Goal: Information Seeking & Learning: Learn about a topic

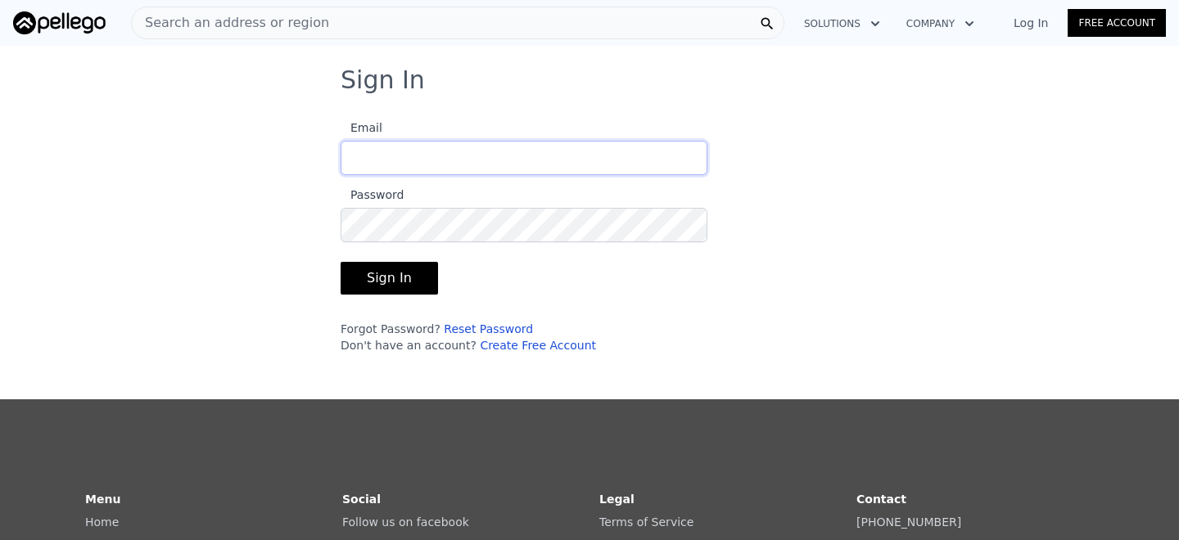
type input "[EMAIL_ADDRESS][DOMAIN_NAME]"
click at [390, 278] on button "Sign In" at bounding box center [389, 278] width 97 height 33
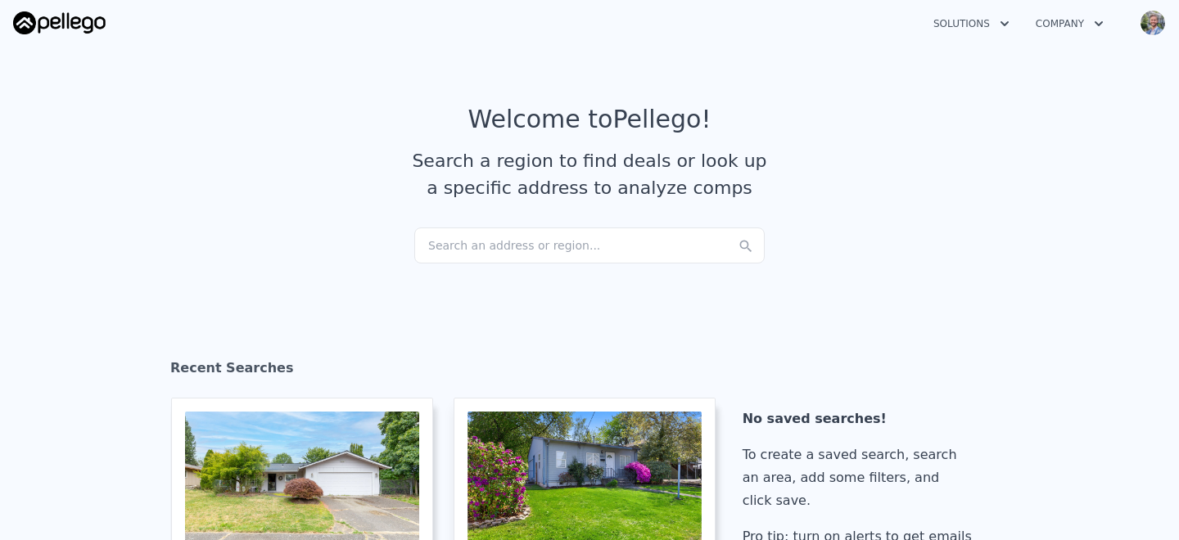
click at [530, 240] on div "Search an address or region..." at bounding box center [589, 246] width 350 height 36
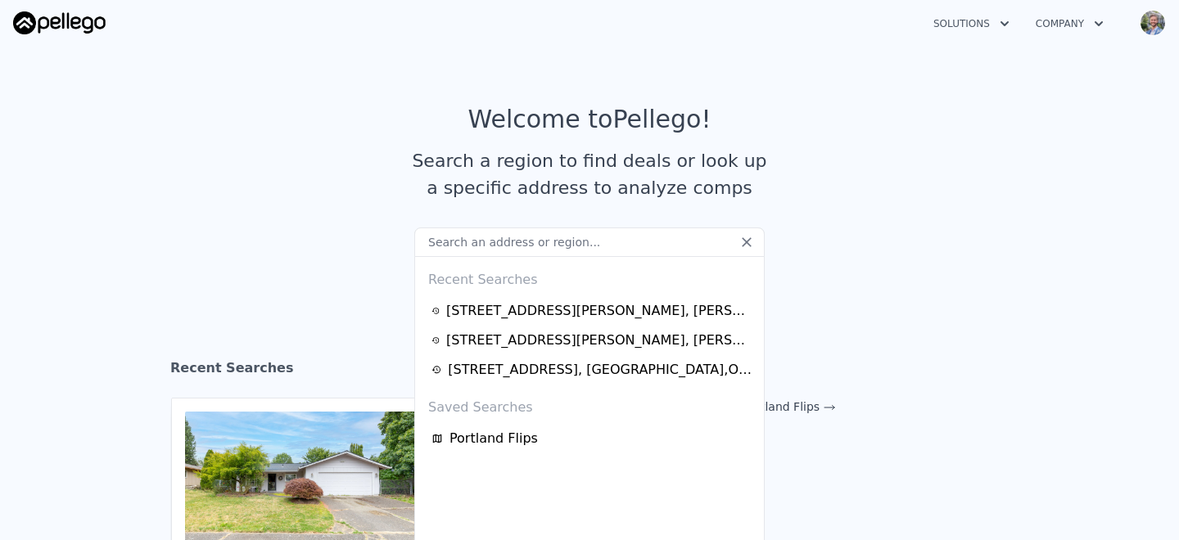
type input "[STREET_ADDRESS][PERSON_NAME]"
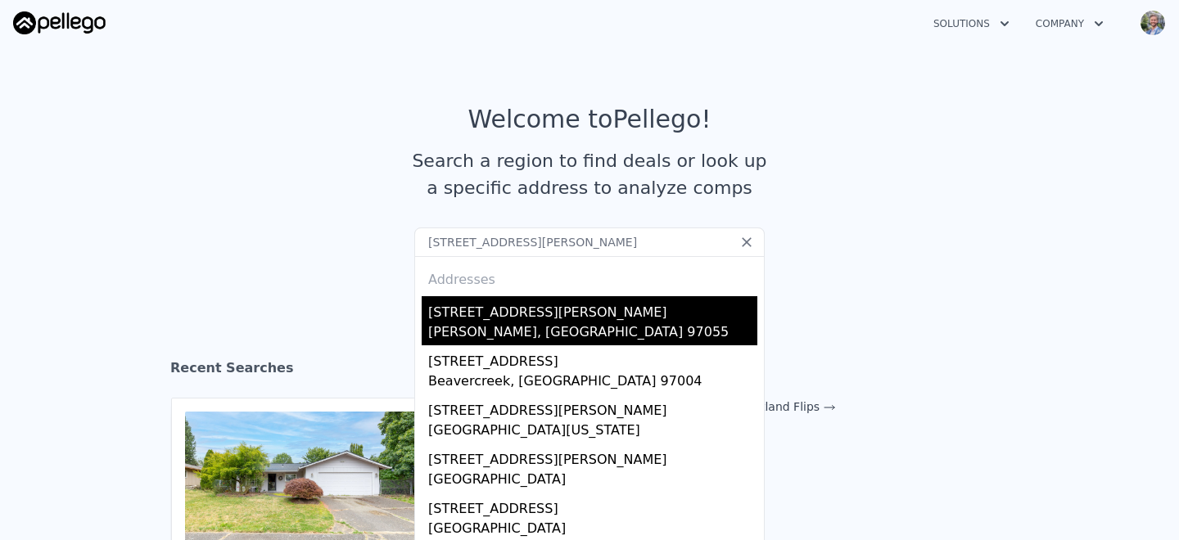
click at [512, 324] on div "[PERSON_NAME], [GEOGRAPHIC_DATA] 97055" at bounding box center [592, 334] width 329 height 23
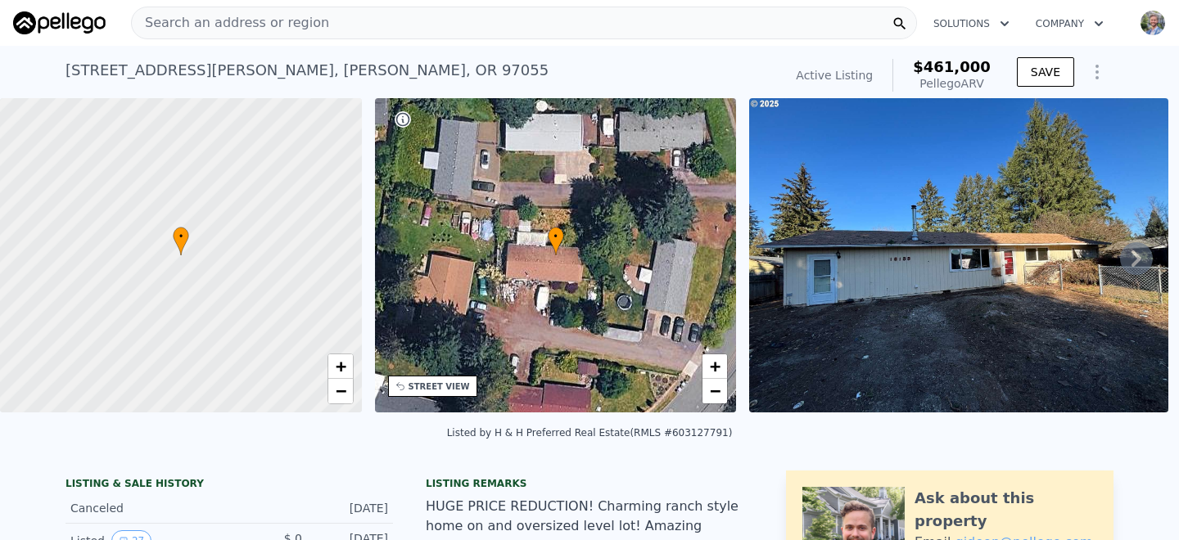
click at [346, 21] on div "Search an address or region" at bounding box center [524, 23] width 786 height 33
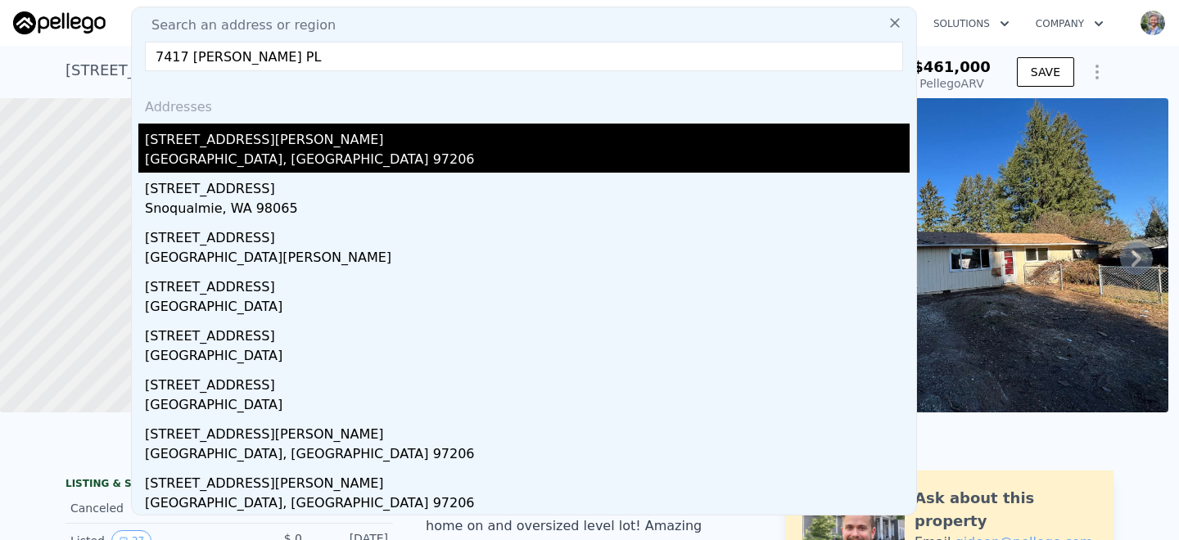
type input "7417 [PERSON_NAME] PL"
click at [235, 147] on div "[STREET_ADDRESS][PERSON_NAME]" at bounding box center [527, 137] width 765 height 26
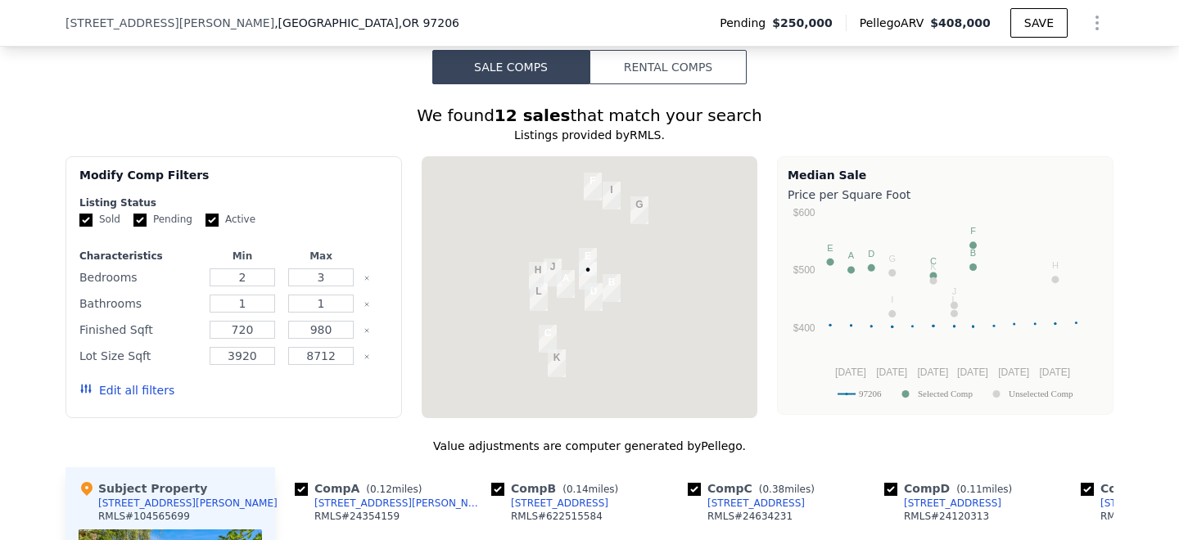
scroll to position [1511, 0]
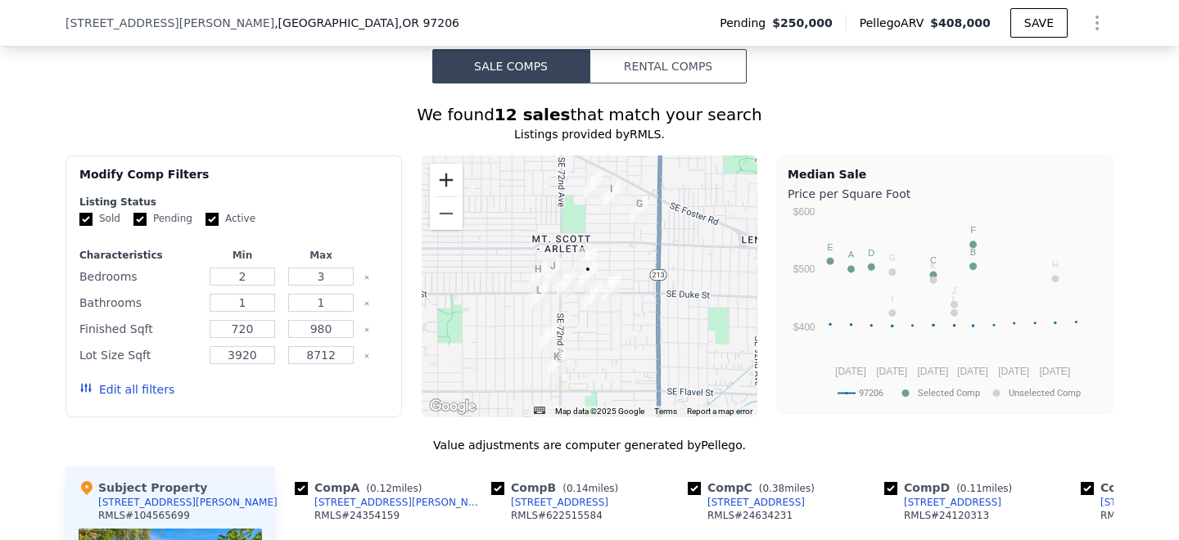
click at [454, 181] on button "Zoom in" at bounding box center [446, 180] width 33 height 33
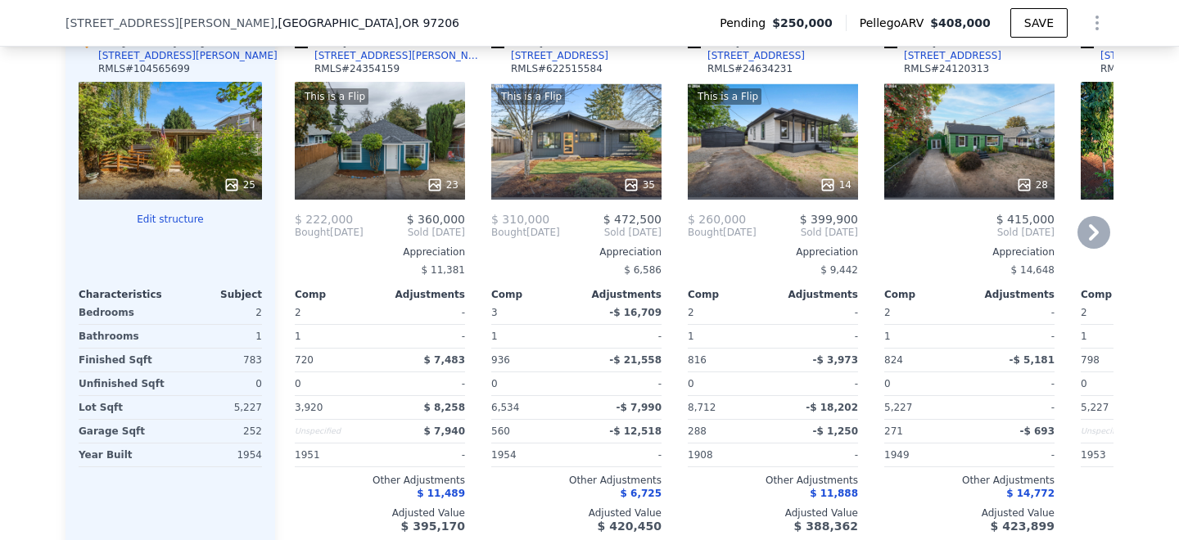
scroll to position [1925, 0]
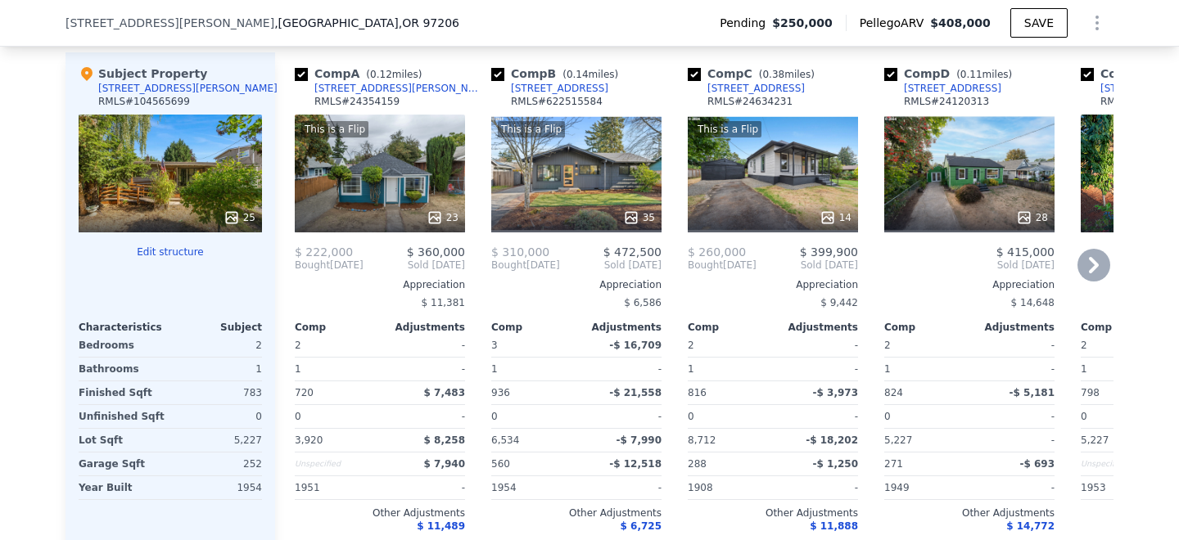
click at [378, 162] on div "This is a Flip 23" at bounding box center [380, 174] width 170 height 118
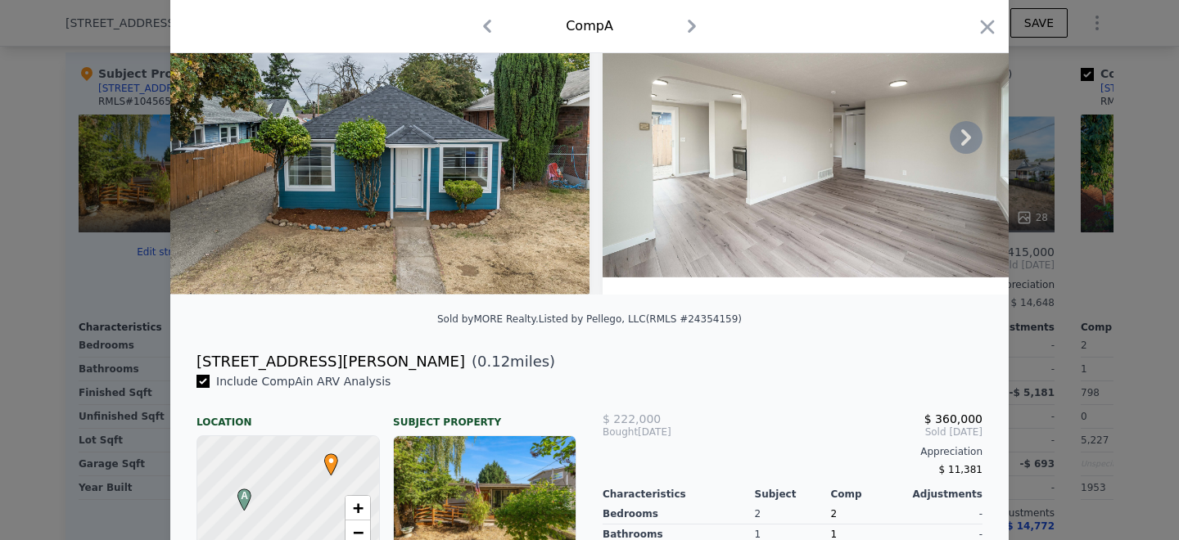
scroll to position [125, 0]
drag, startPoint x: 732, startPoint y: 321, endPoint x: 687, endPoint y: 323, distance: 45.1
click at [687, 323] on div "Listed by Pellego, LLC (RMLS #24354159)" at bounding box center [640, 319] width 203 height 11
copy div "24354159"
click at [989, 25] on icon "button" at bounding box center [988, 27] width 14 height 14
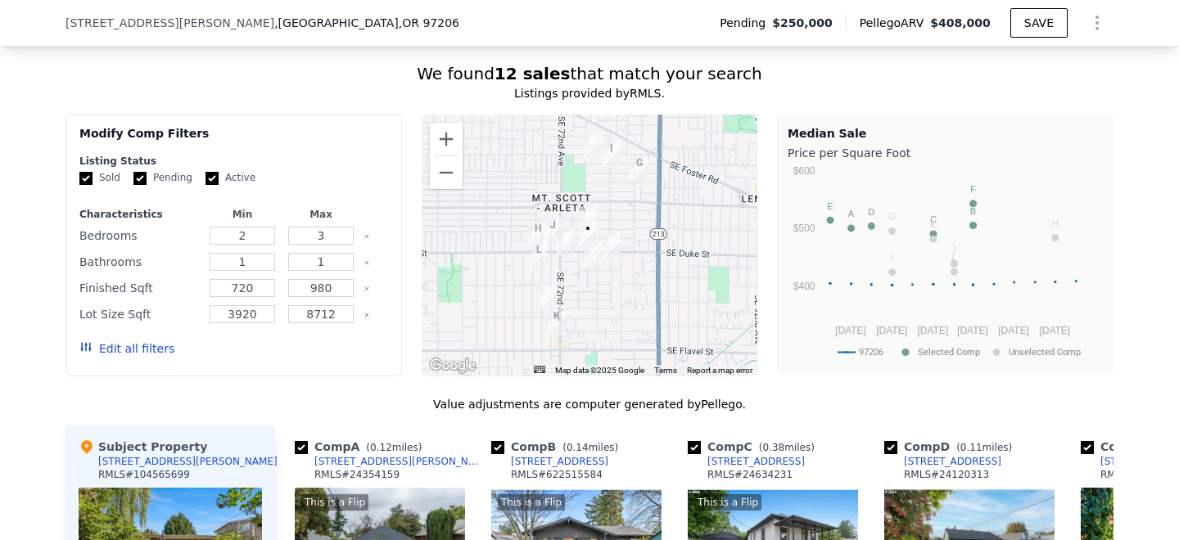
scroll to position [1560, 0]
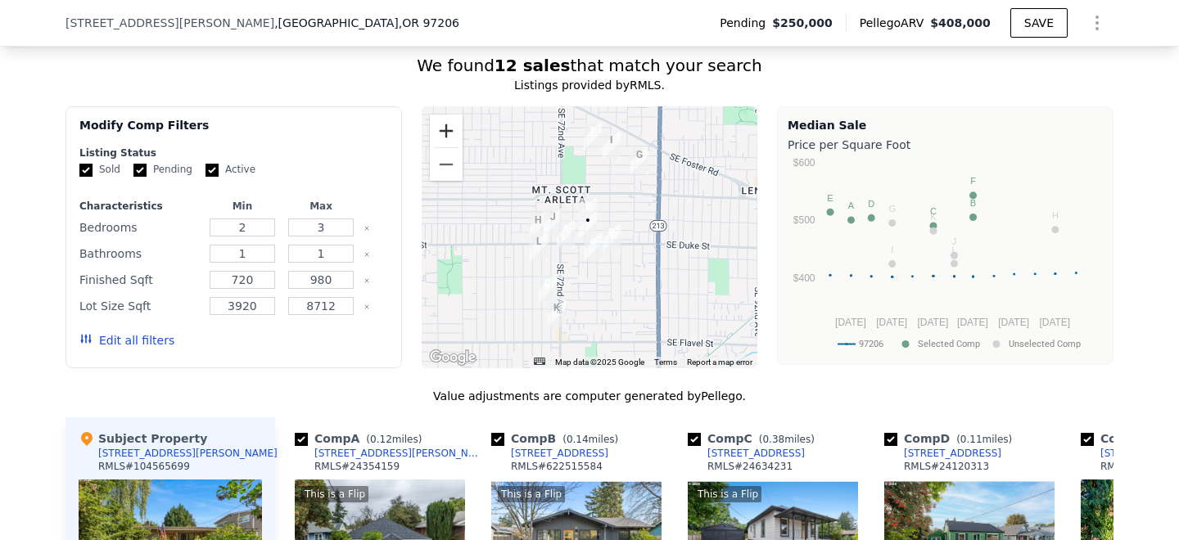
click at [455, 129] on button "Zoom in" at bounding box center [446, 131] width 33 height 33
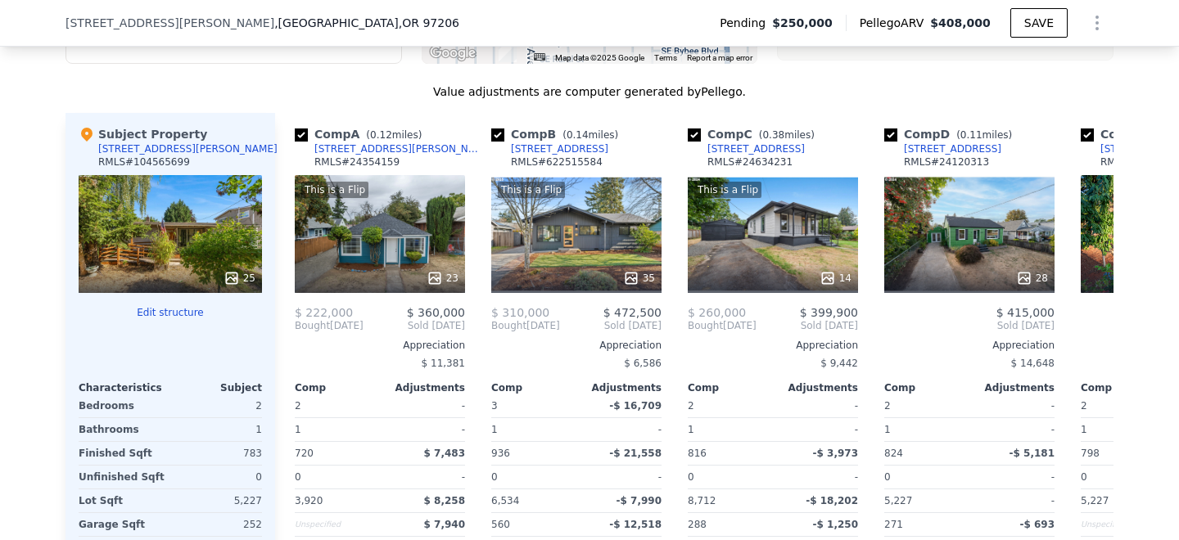
scroll to position [1863, 0]
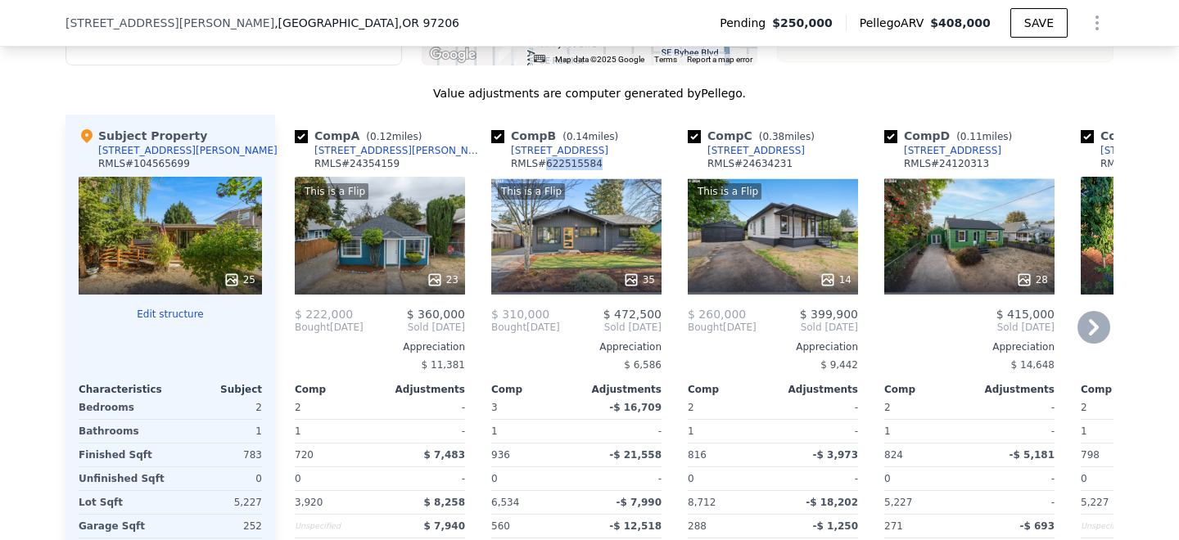
drag, startPoint x: 599, startPoint y: 161, endPoint x: 545, endPoint y: 160, distance: 54.0
click at [545, 160] on div "Comp B ( 0.14 miles) [STREET_ADDRESS] # 622515584" at bounding box center [576, 152] width 170 height 49
copy div "622515584"
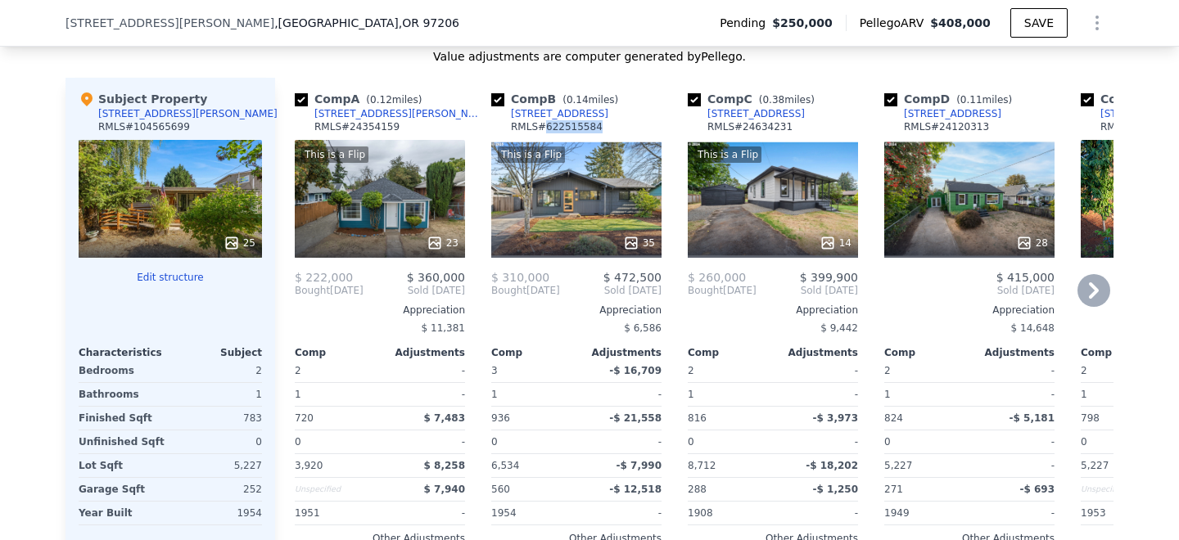
scroll to position [1898, 0]
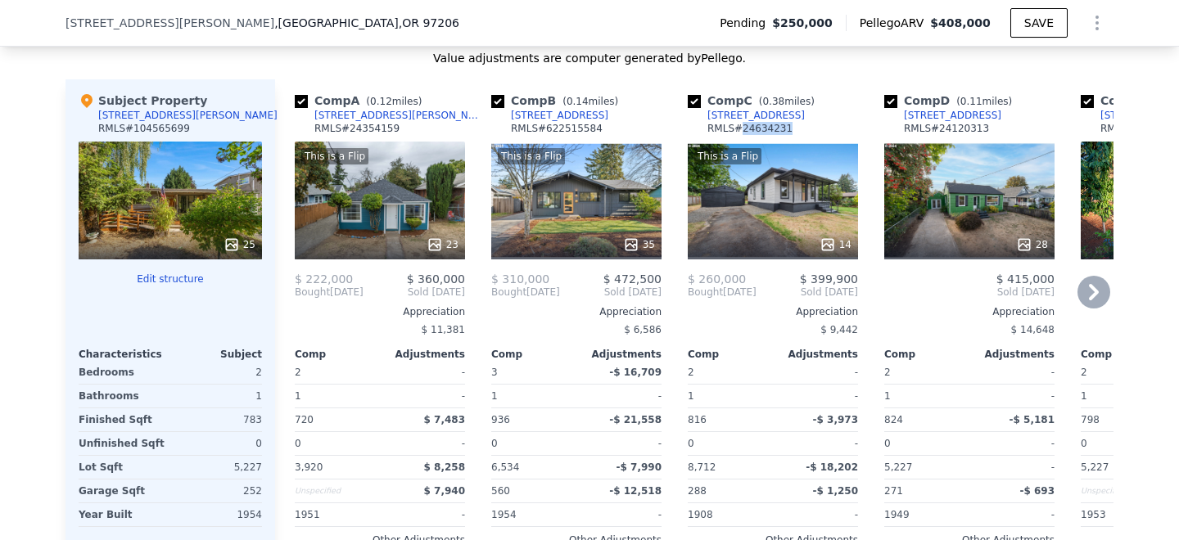
drag, startPoint x: 790, startPoint y: 129, endPoint x: 743, endPoint y: 131, distance: 46.7
click at [743, 131] on div "Comp C ( 0.38 miles) [STREET_ADDRESS] # 24634231" at bounding box center [773, 117] width 170 height 49
copy div "24634231"
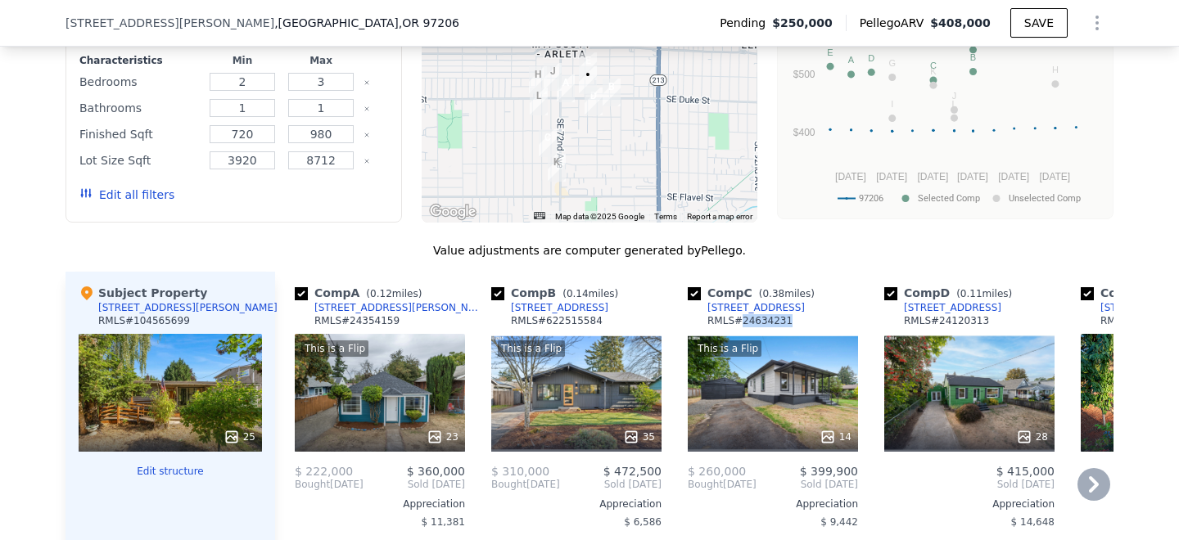
scroll to position [1698, 0]
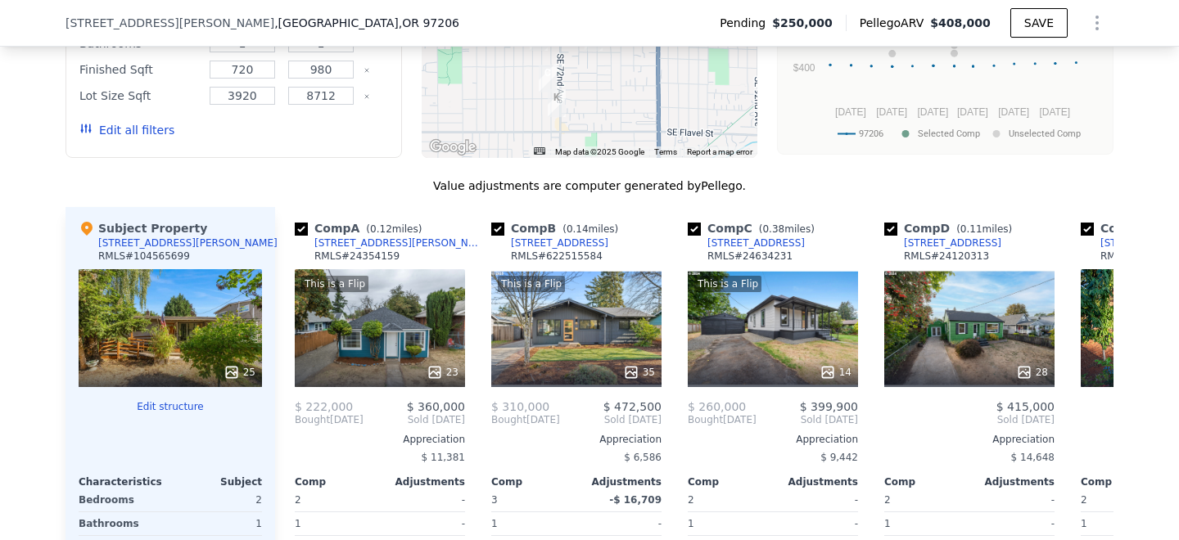
scroll to position [1772, 0]
